Goal: Information Seeking & Learning: Learn about a topic

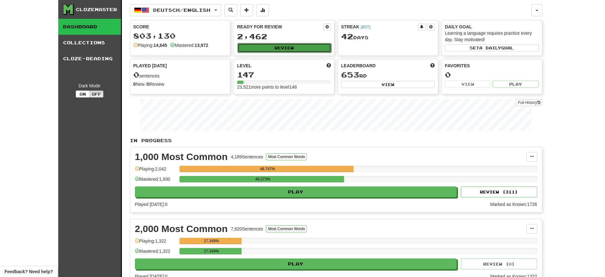
click at [274, 50] on button "Review" at bounding box center [285, 48] width 94 height 10
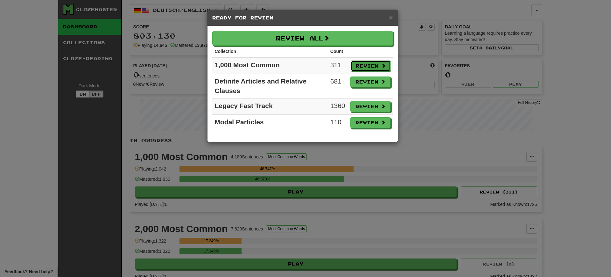
click at [366, 64] on button "Review" at bounding box center [371, 65] width 40 height 11
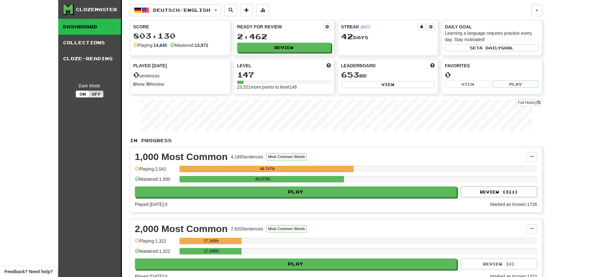
select select "**"
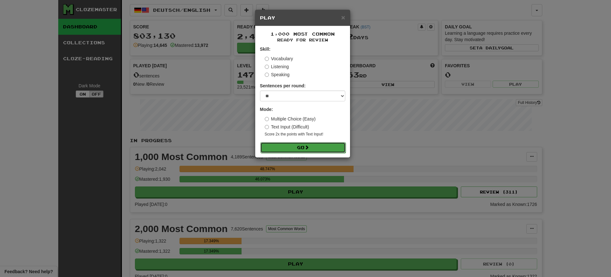
click at [322, 145] on button "Go" at bounding box center [302, 147] width 85 height 11
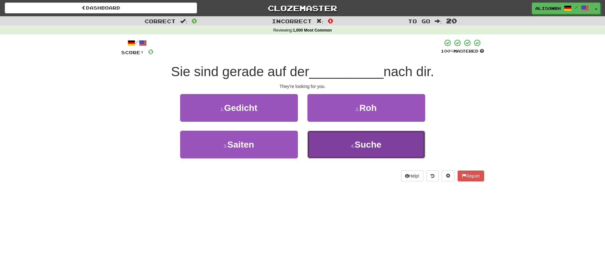
click at [360, 145] on span "Suche" at bounding box center [368, 144] width 27 height 10
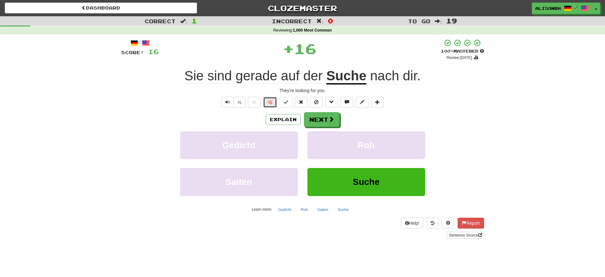
click at [266, 100] on button "🧠" at bounding box center [270, 102] width 14 height 11
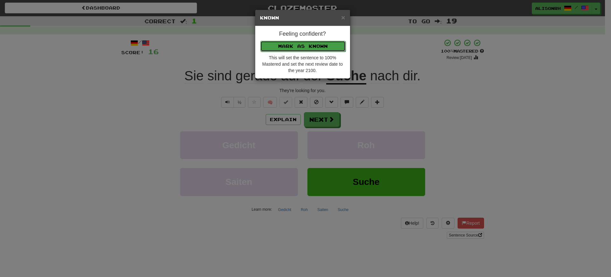
click at [311, 45] on button "Mark as Known" at bounding box center [302, 46] width 85 height 11
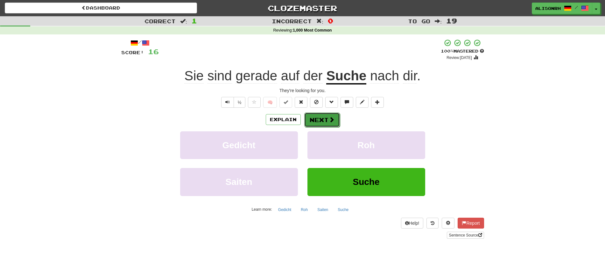
click at [313, 117] on button "Next" at bounding box center [322, 119] width 36 height 15
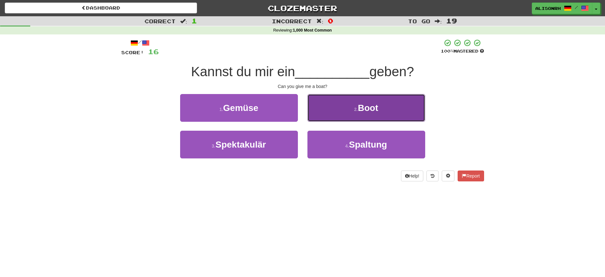
click at [318, 116] on button "2 . Boot" at bounding box center [367, 108] width 118 height 28
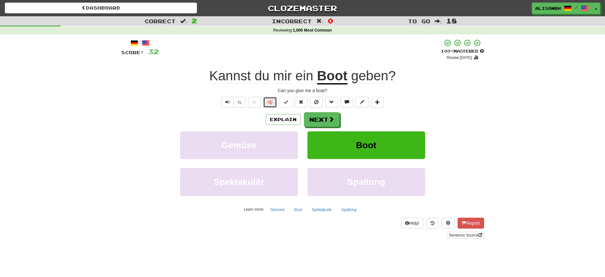
click at [271, 104] on button "🧠" at bounding box center [270, 102] width 14 height 11
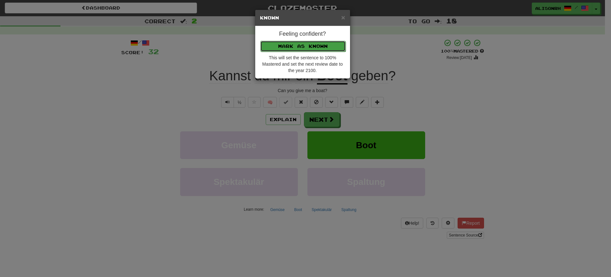
click at [300, 49] on button "Mark as Known" at bounding box center [302, 46] width 85 height 11
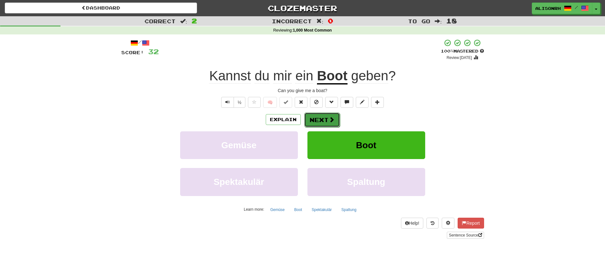
click at [325, 124] on button "Next" at bounding box center [322, 119] width 36 height 15
